Goal: Check status

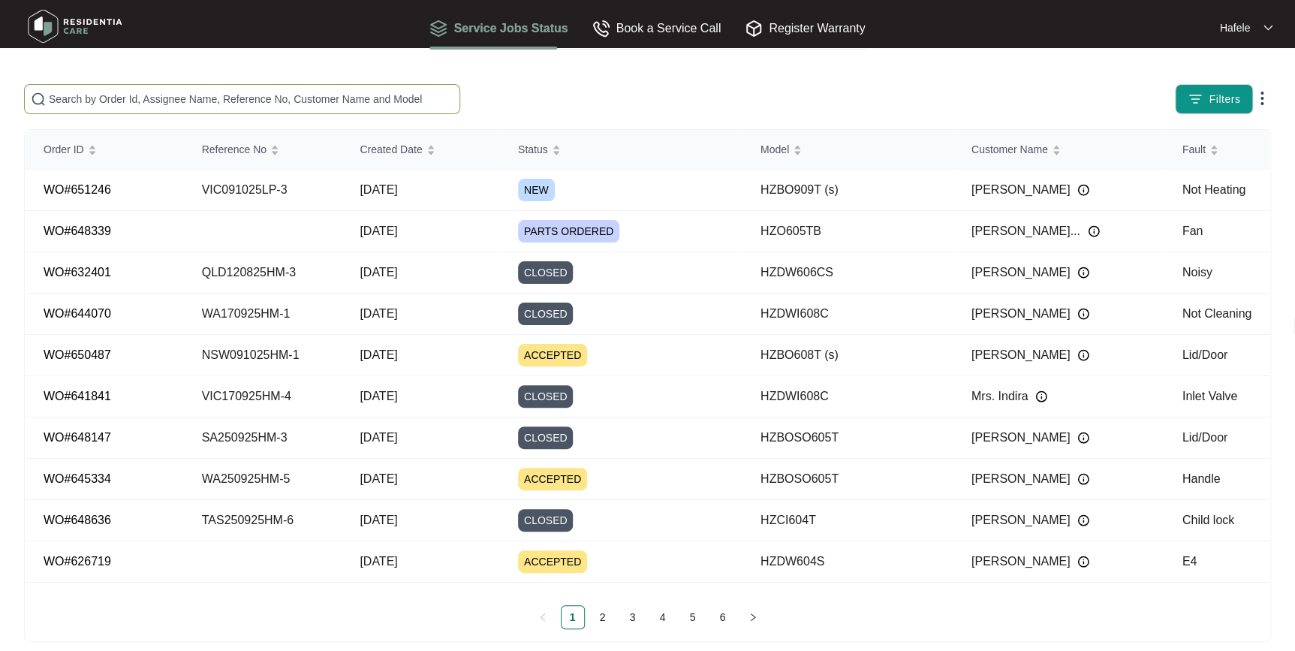
click at [267, 99] on input "text" at bounding box center [251, 99] width 405 height 17
paste input "[PERSON_NAME]"
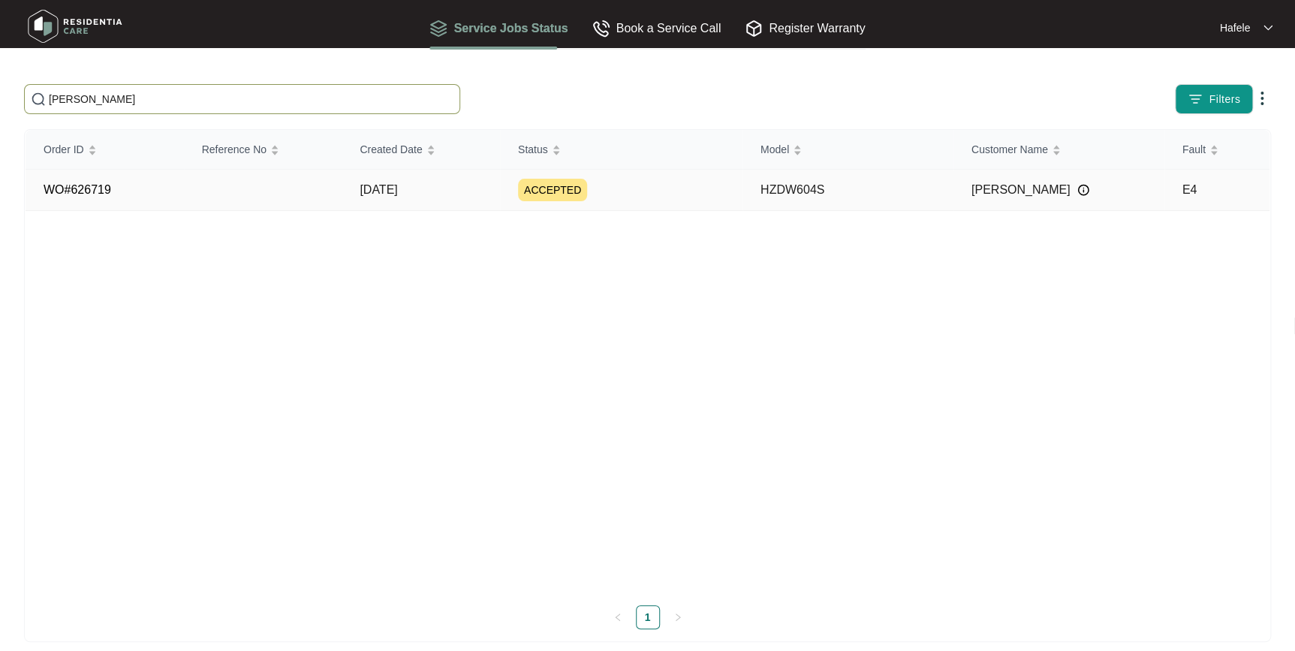
type input "[PERSON_NAME]"
click at [466, 200] on td "[DATE]" at bounding box center [421, 190] width 158 height 41
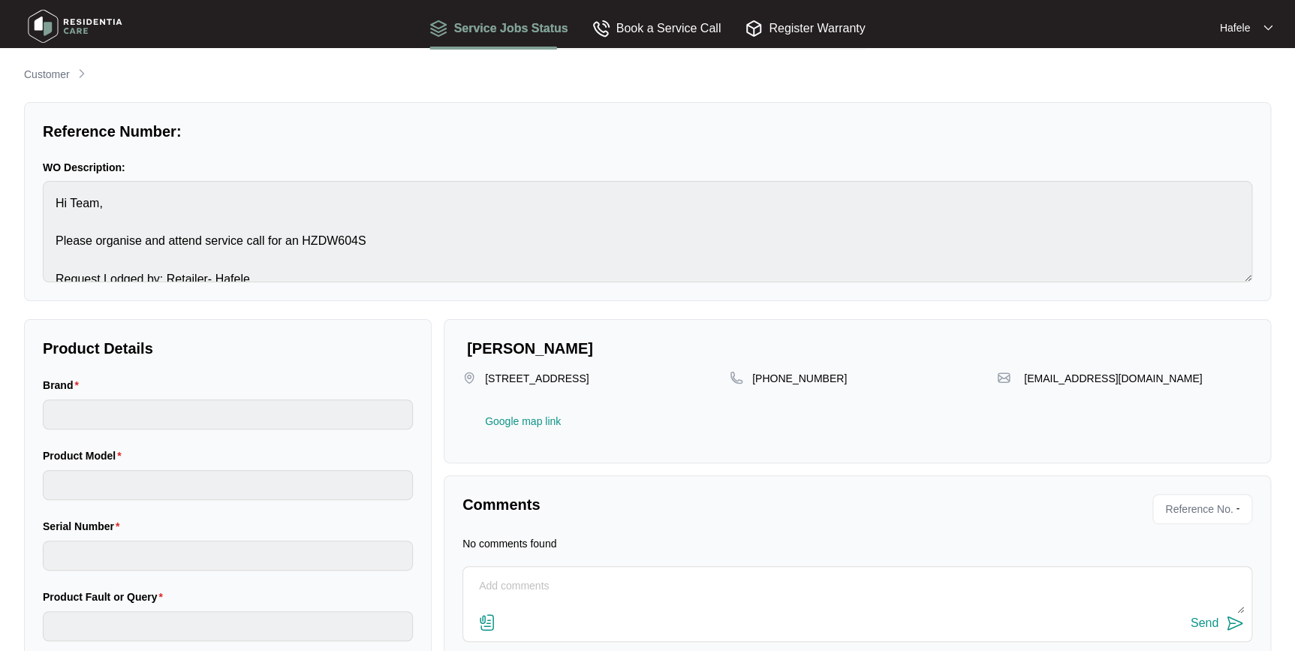
type input "häfele"
type input "HZDW604S"
type input "E4"
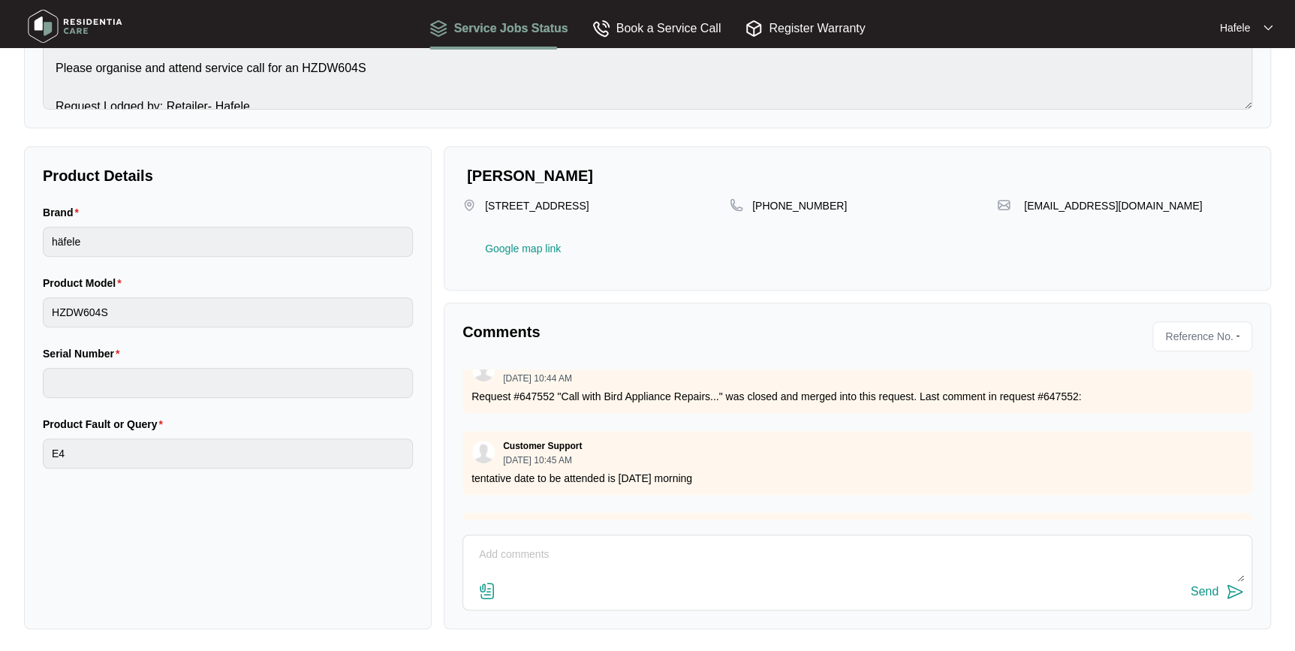
scroll to position [794, 0]
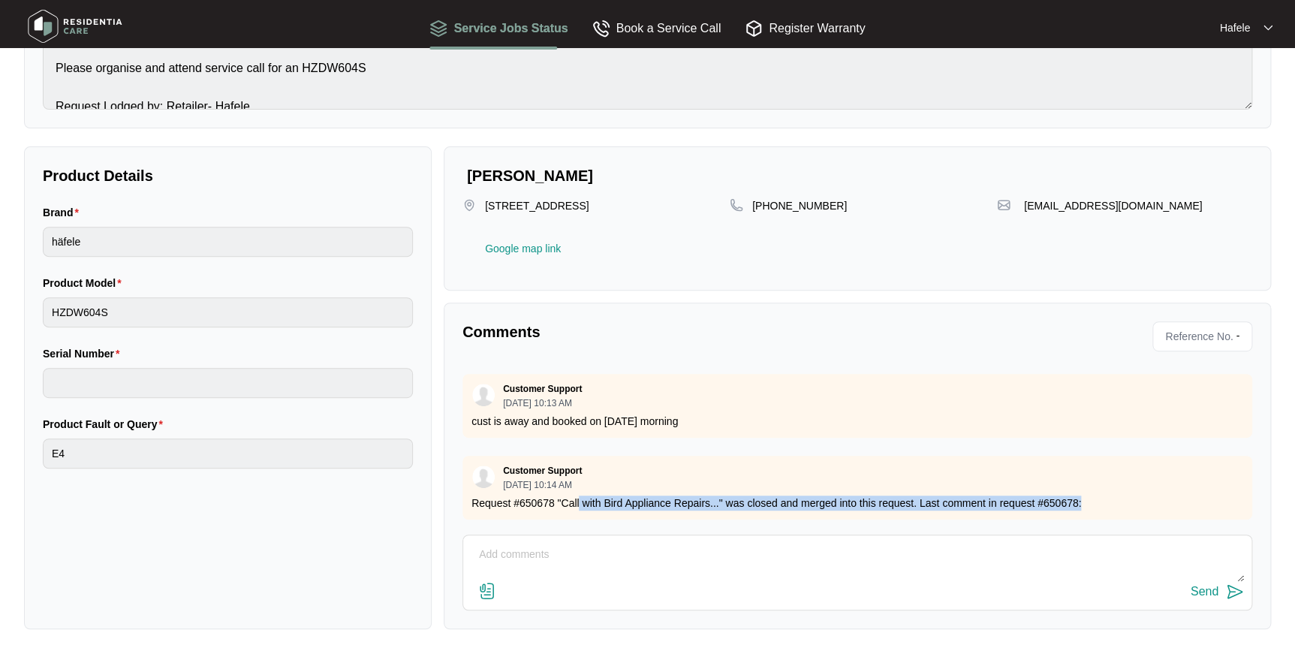
drag, startPoint x: 823, startPoint y: 488, endPoint x: 1104, endPoint y: 491, distance: 280.9
click at [1104, 496] on p "Request #650678 "Call with Bird Appliance Repairs..." was closed and merged int…" at bounding box center [858, 503] width 772 height 15
drag, startPoint x: 1104, startPoint y: 491, endPoint x: 1026, endPoint y: 473, distance: 80.2
click at [1104, 496] on p "Request #650678 "Call with Bird Appliance Repairs..." was closed and merged int…" at bounding box center [858, 503] width 772 height 15
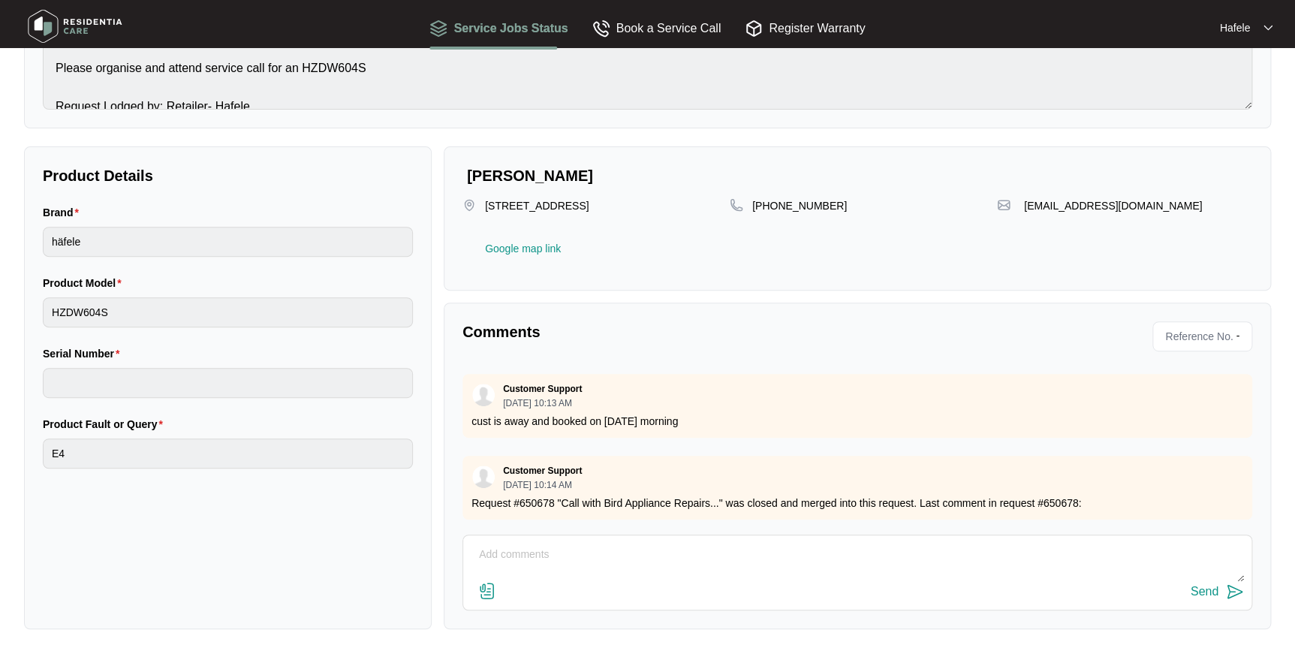
drag, startPoint x: 692, startPoint y: 409, endPoint x: 445, endPoint y: 410, distance: 247.1
click at [445, 410] on div "Comments Reference No. - Customer Support [DATE] 12:49 PM Request #629161 "Call…" at bounding box center [858, 466] width 828 height 327
copy p "cust is away and booked on [DATE] morning"
